Goal: Find contact information: Find contact information

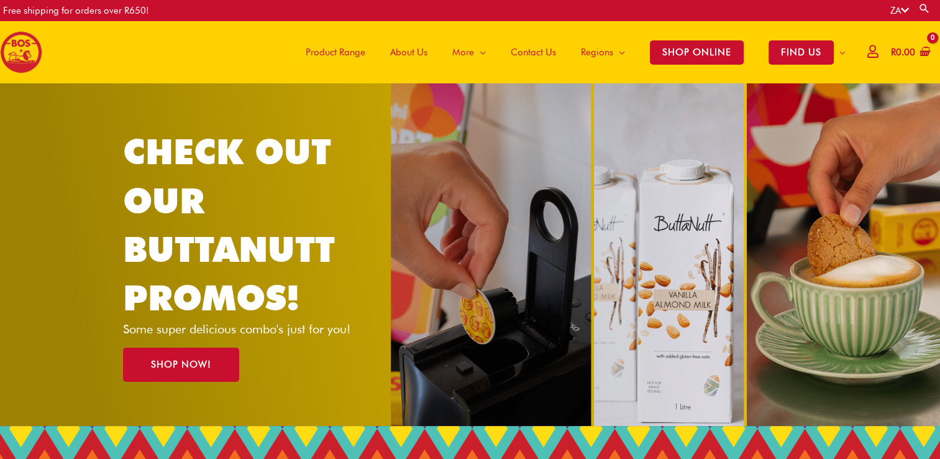
click at [538, 52] on span "Contact Us" at bounding box center [533, 52] width 45 height 37
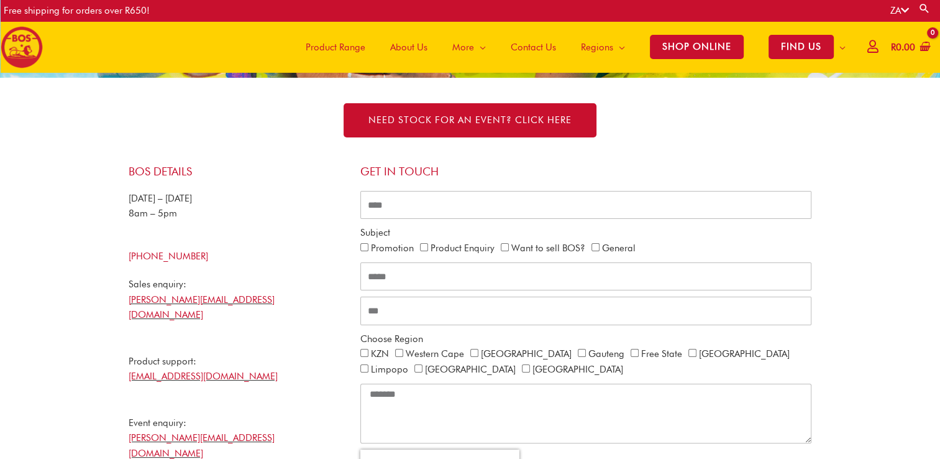
scroll to position [183, 0]
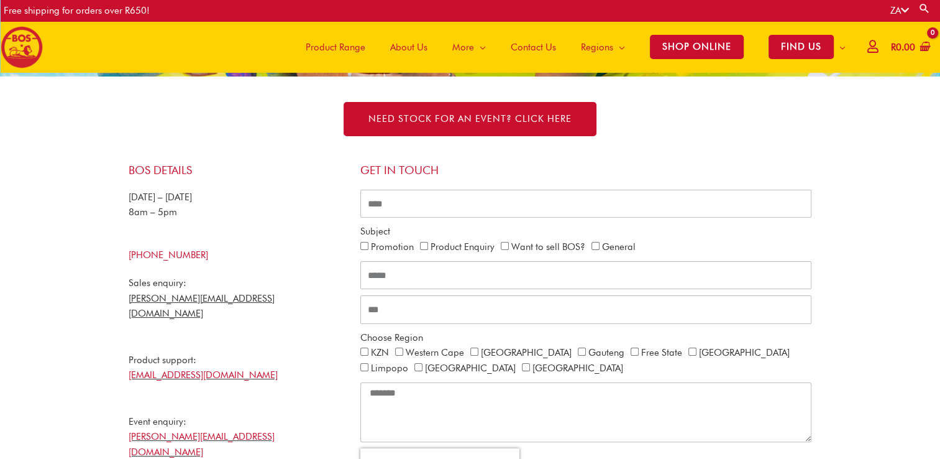
click at [216, 296] on link "nicholas@bosbrands.com" at bounding box center [202, 306] width 146 height 27
click at [317, 400] on p "Sales enquiry: nicholas@bosbrands.com Product support: ops@bosbrands.com Event …" at bounding box center [238, 398] width 219 height 246
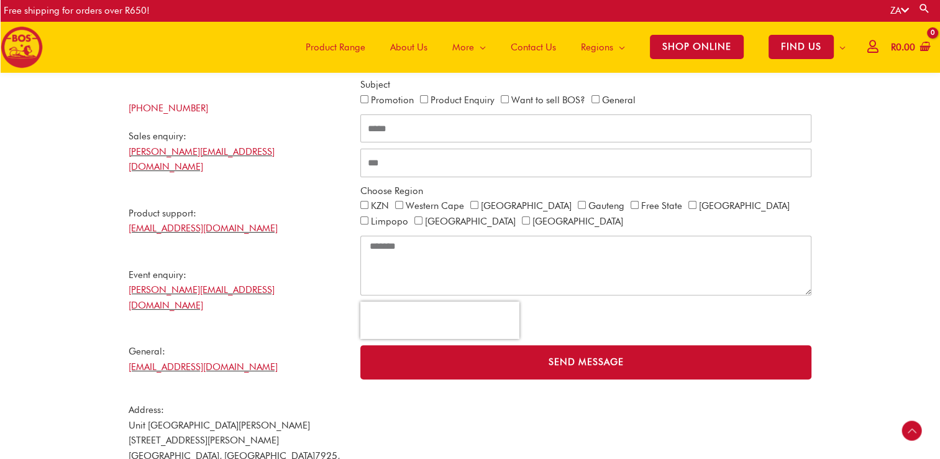
scroll to position [328, 0]
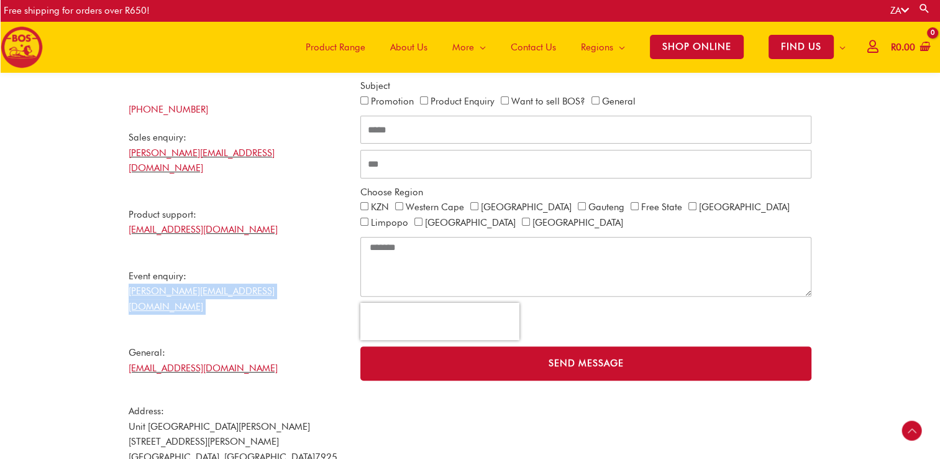
drag, startPoint x: 124, startPoint y: 273, endPoint x: 265, endPoint y: 284, distance: 141.5
click at [265, 284] on div "BOS Details Monday – Friday 8am – 5pm +27 21 465 9989 Sales enquiry: nicholas@b…" at bounding box center [238, 257] width 232 height 490
copy link "gabriela@bosbrands.com"
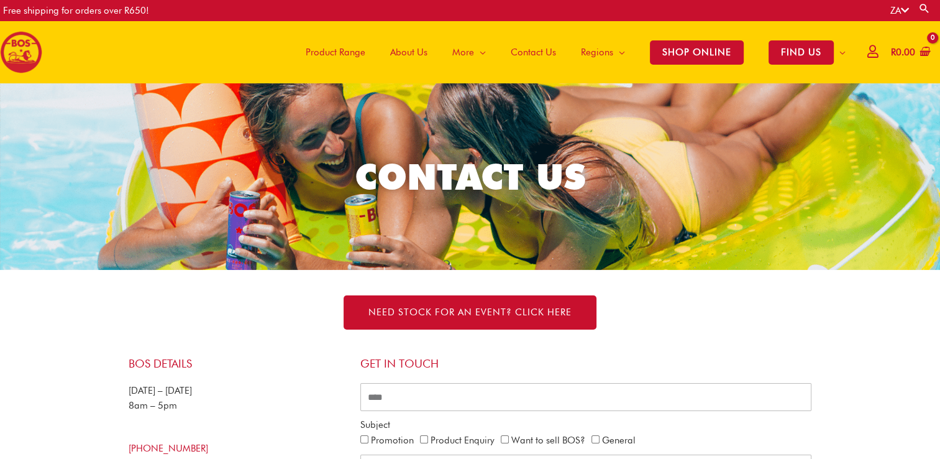
click at [323, 50] on span "Product Range" at bounding box center [336, 52] width 60 height 37
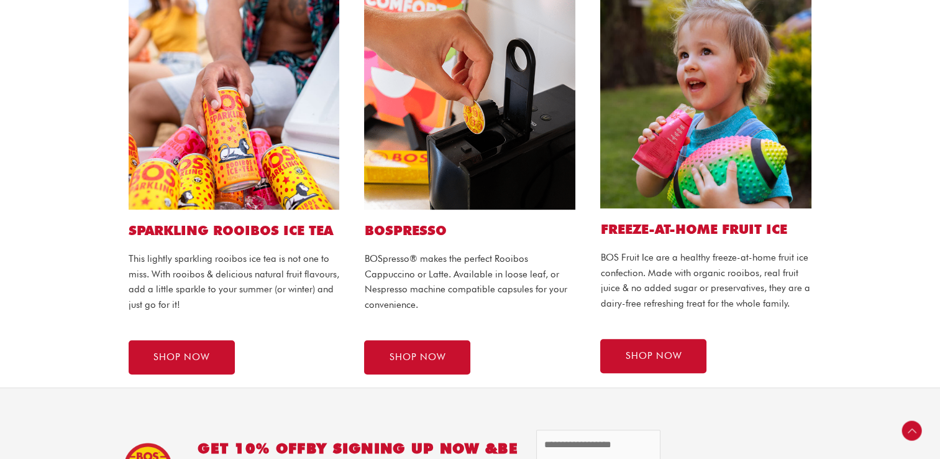
scroll to position [710, 0]
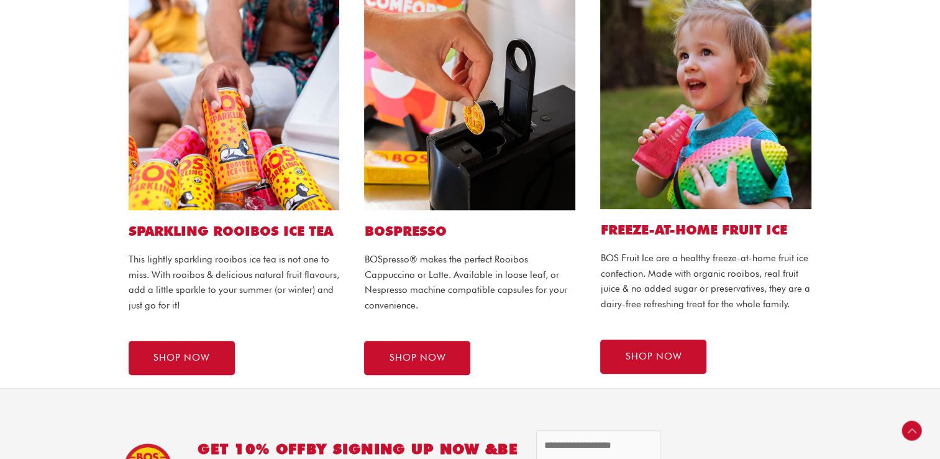
drag, startPoint x: 482, startPoint y: 255, endPoint x: 355, endPoint y: 252, distance: 126.8
click at [355, 252] on div "BOSPRESSO BOSpresso® makes the perfect Rooibos Cappuccino or Latte. Available i…" at bounding box center [470, 186] width 236 height 401
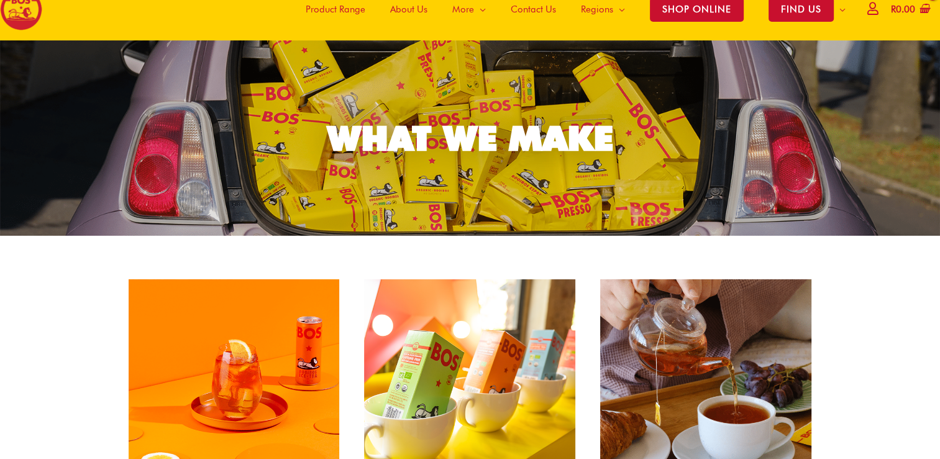
scroll to position [24, 0]
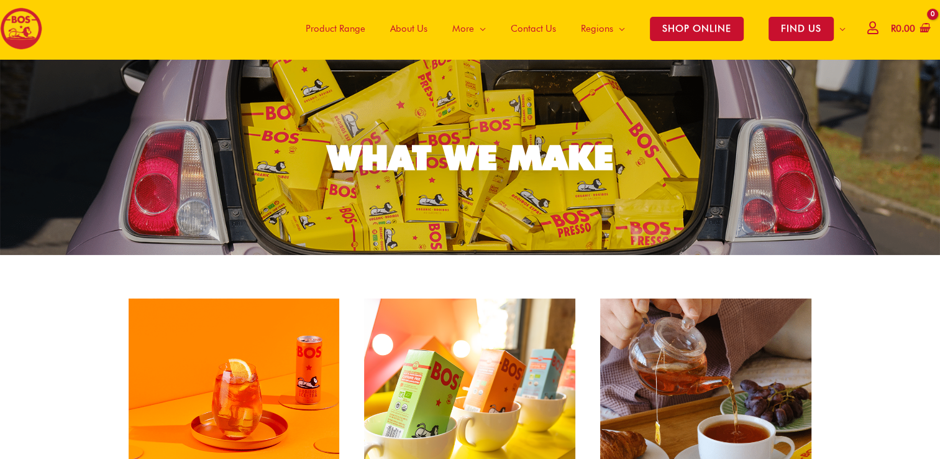
click at [526, 31] on span "Contact Us" at bounding box center [533, 28] width 45 height 37
